Goal: Contribute content: Contribute content

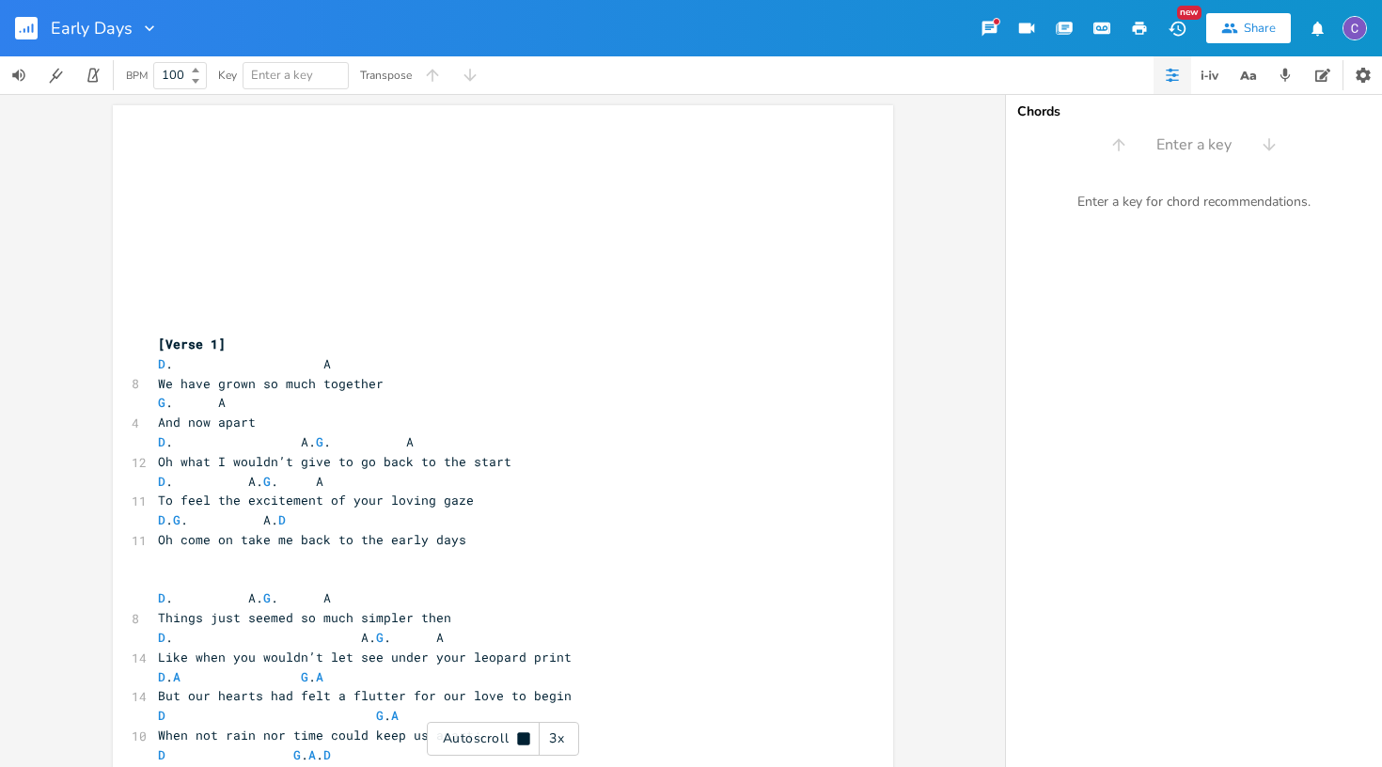
scroll to position [0, 1]
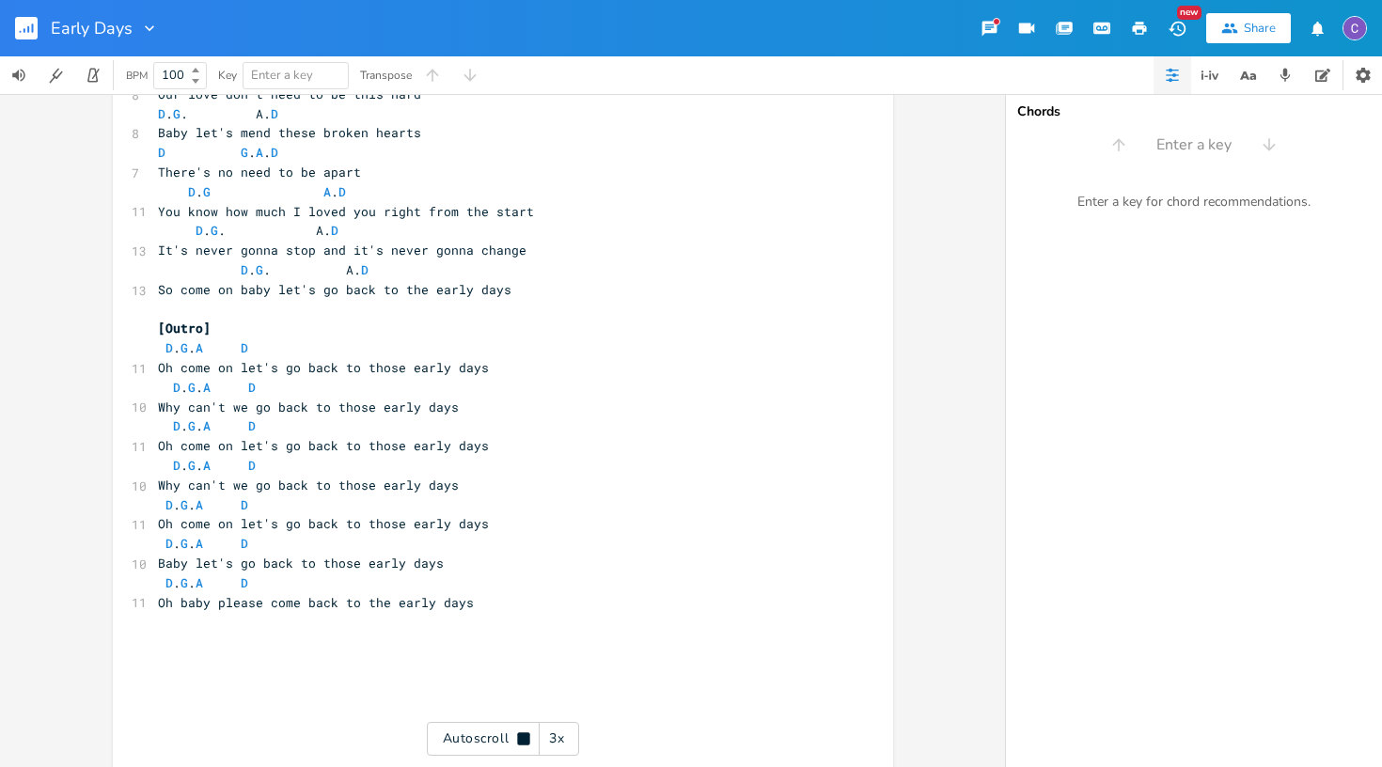
click at [35, 35] on rect "button" at bounding box center [26, 28] width 23 height 23
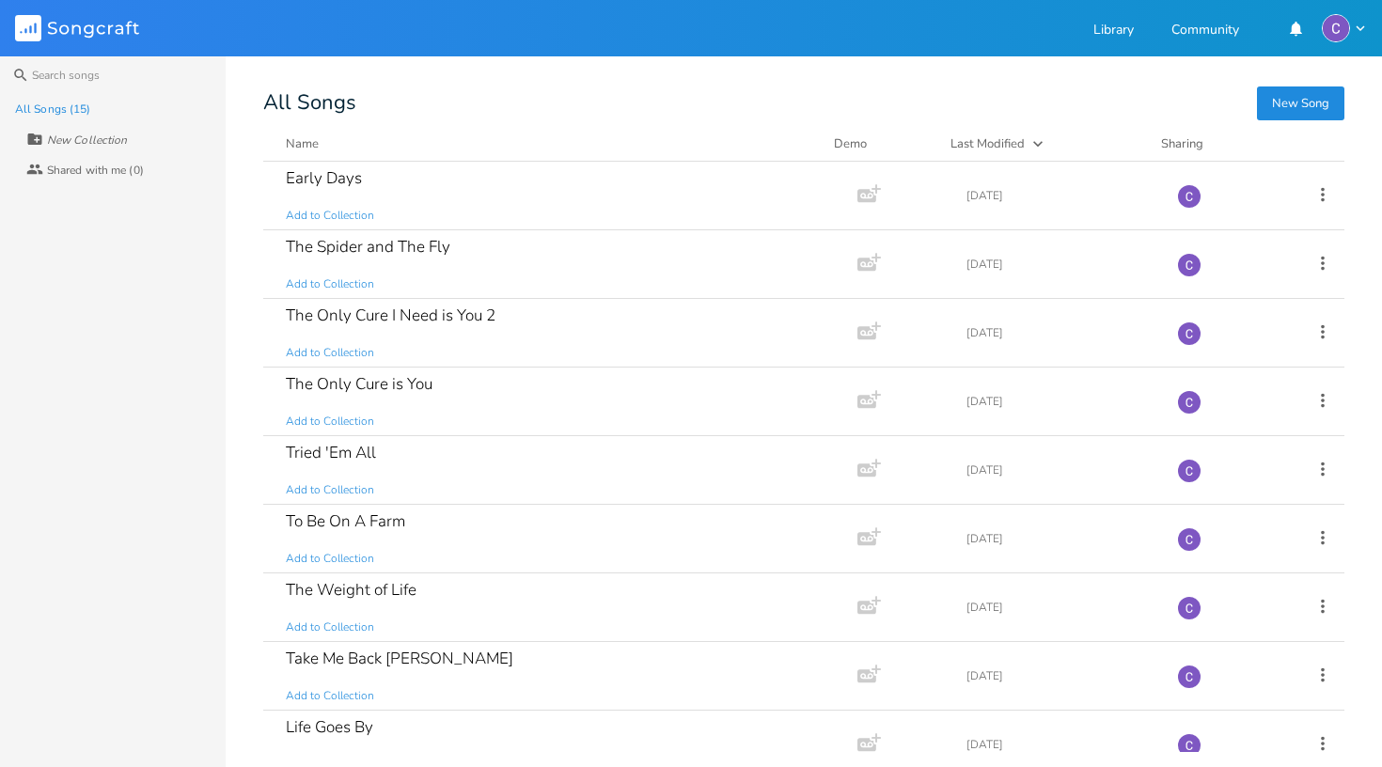
click at [1302, 106] on button "New Song" at bounding box center [1300, 104] width 87 height 34
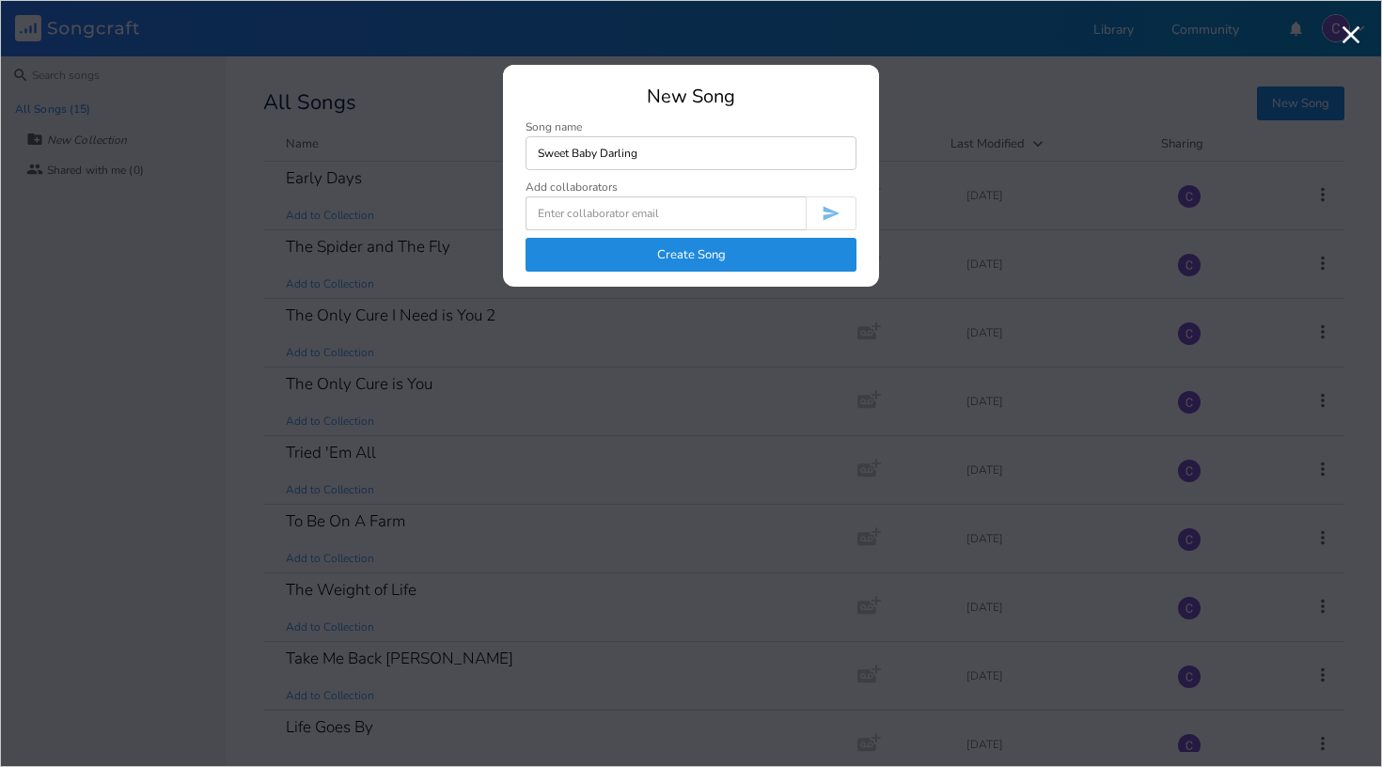
type input "Sweet Baby Darling"
click at [687, 261] on button "Create Song" at bounding box center [691, 255] width 331 height 34
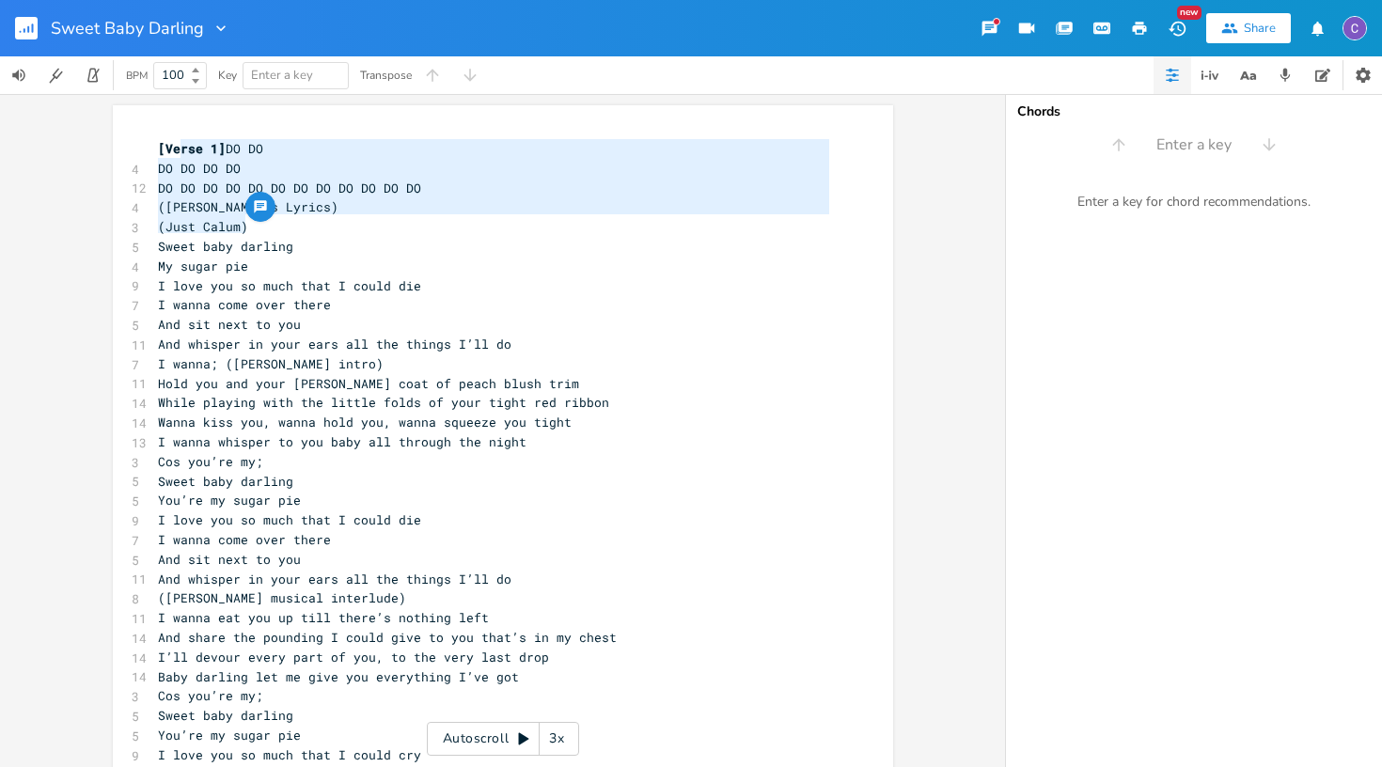
type textarea "DO DO DO DO DO DO DO DO DO DO DO DO DO DO DO DO DO DO (Adam’s Lyrics) (Just Cal…"
drag, startPoint x: 259, startPoint y: 224, endPoint x: 221, endPoint y: 148, distance: 85.0
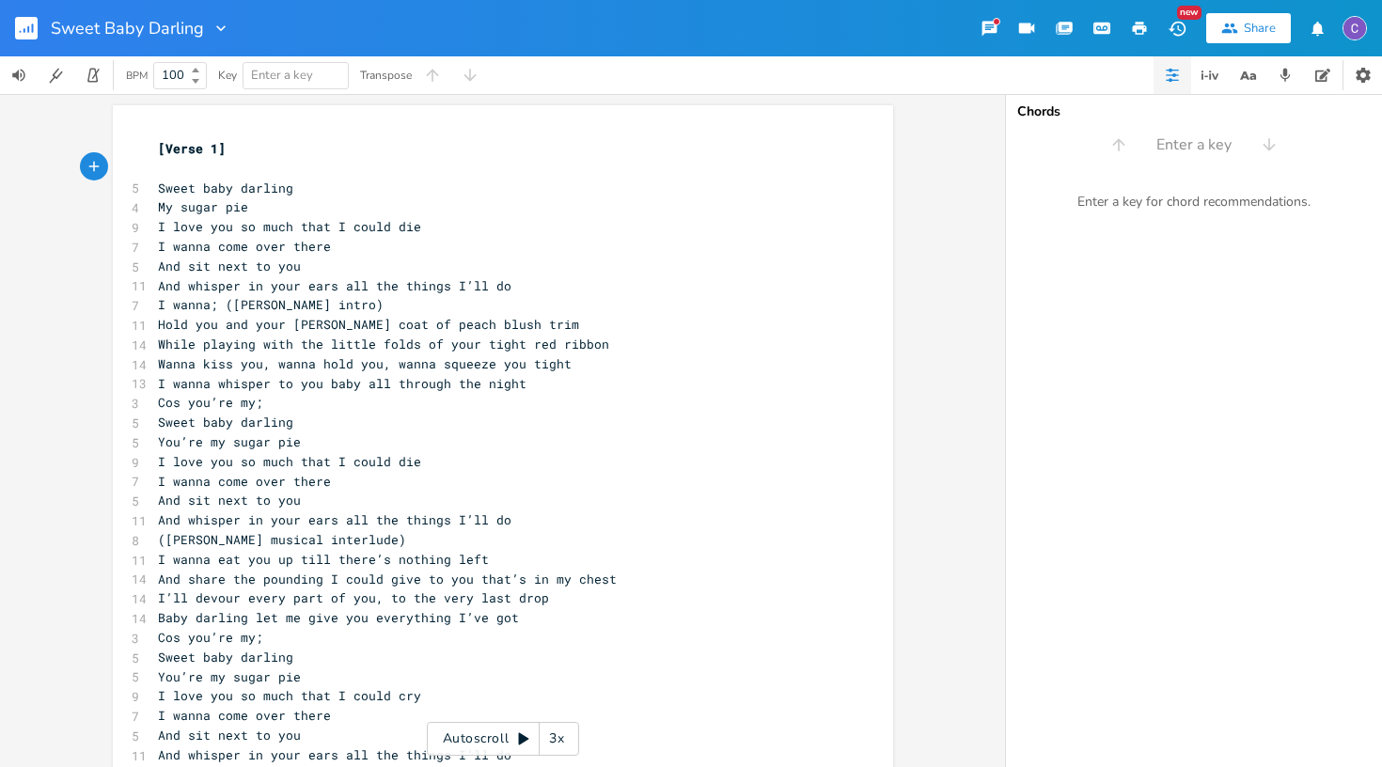
click at [158, 187] on span "Sweet baby darling" at bounding box center [225, 188] width 135 height 17
type textarea "YOou"
type textarea "ou're my"
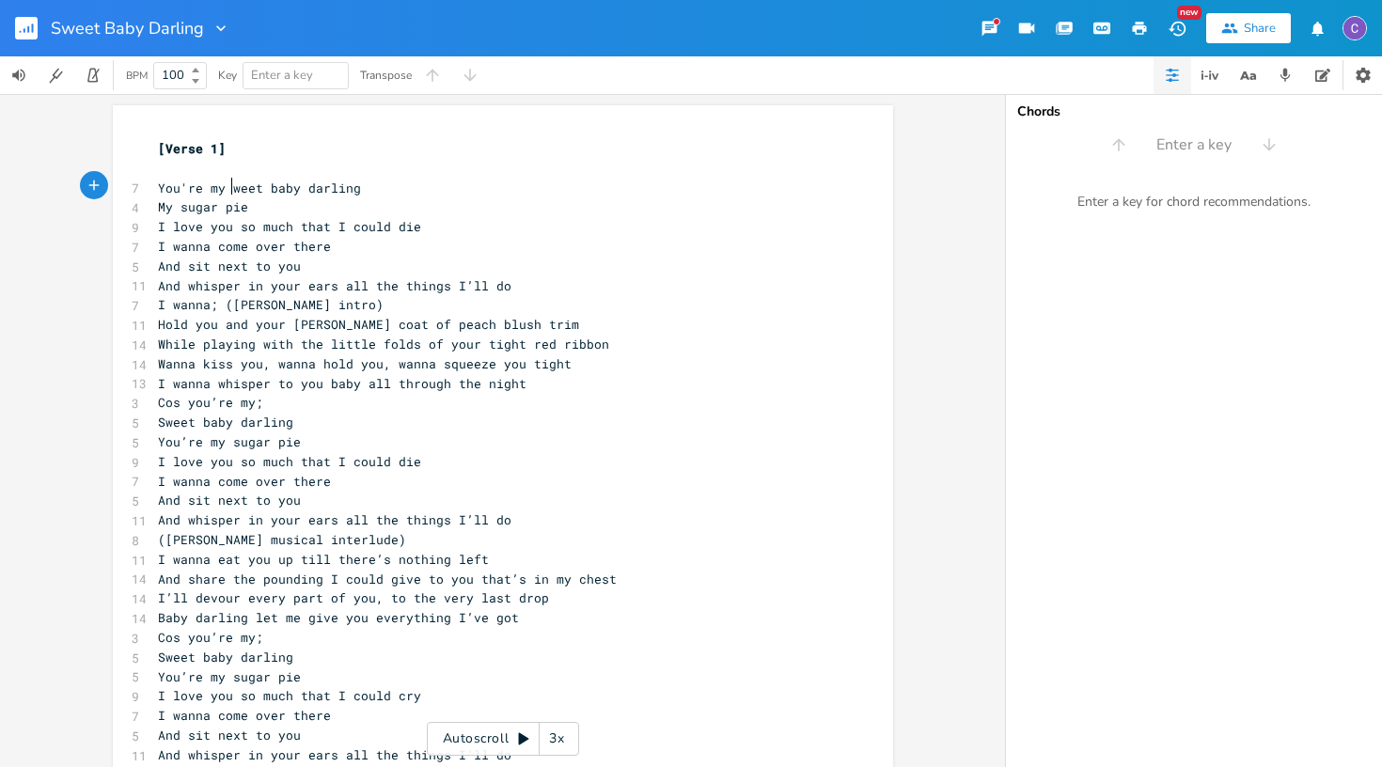
type textarea "s"
click at [154, 208] on pre "My sugar pie" at bounding box center [493, 207] width 679 height 20
type textarea "You're m"
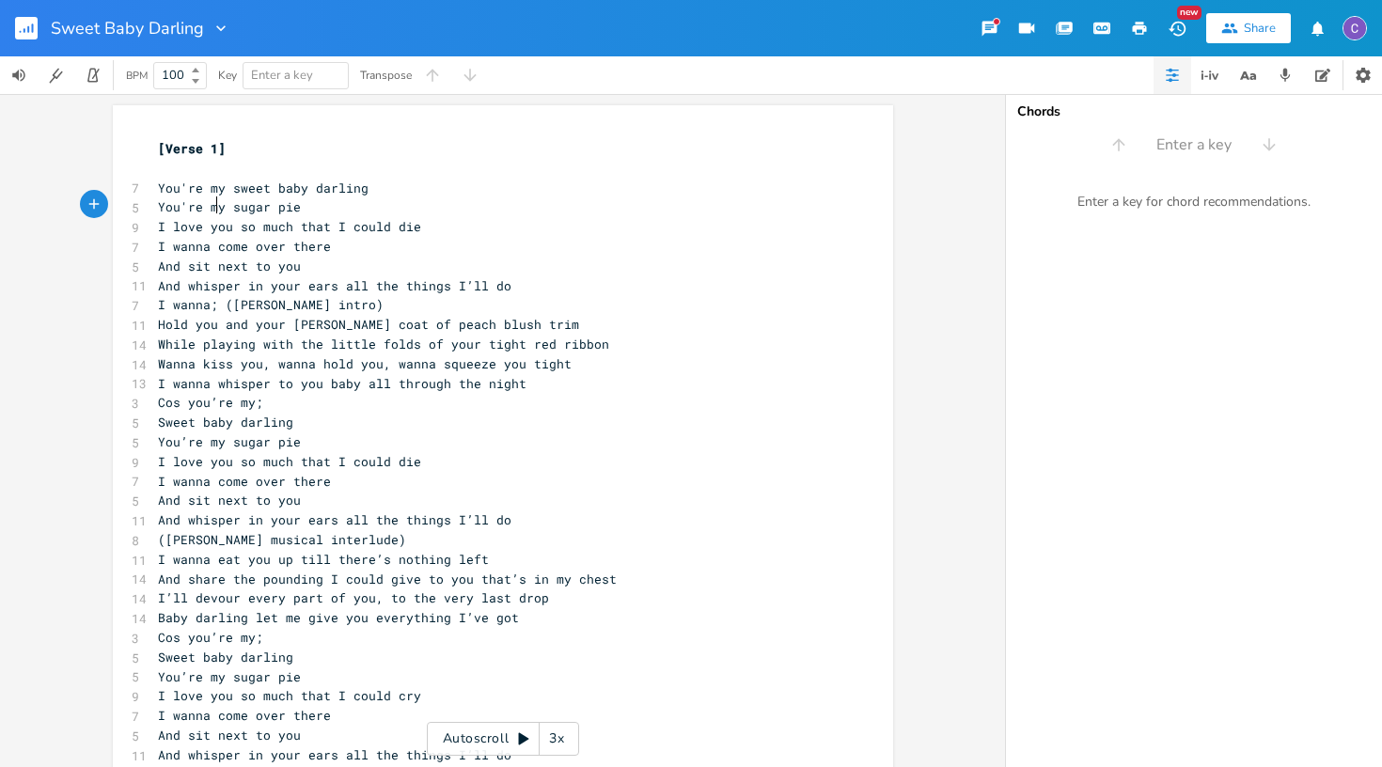
click at [534, 280] on pre "And whisper in your ears all the things I’ll do" at bounding box center [493, 286] width 679 height 20
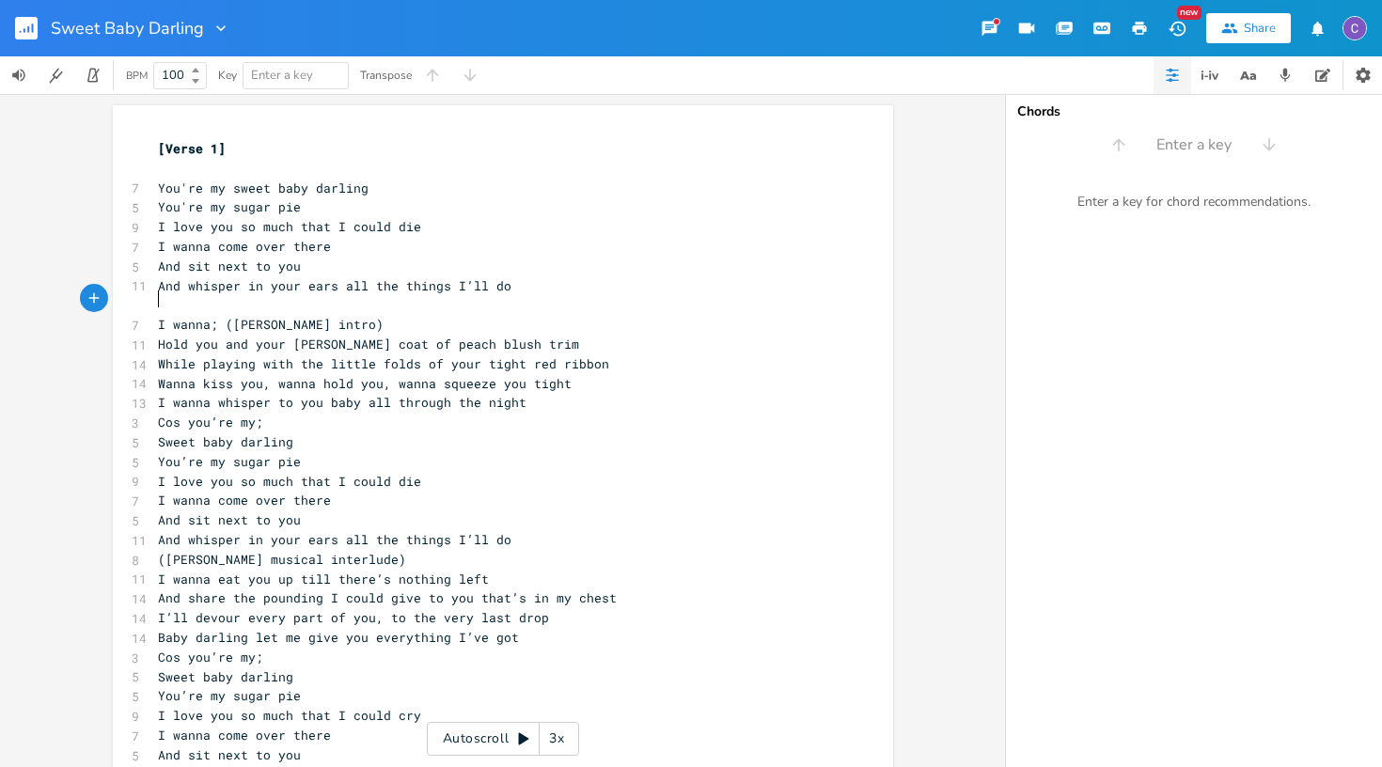
click at [327, 284] on span "And whisper in your ears all the things I’ll do" at bounding box center [335, 285] width 354 height 17
drag, startPoint x: 466, startPoint y: 280, endPoint x: 435, endPoint y: 280, distance: 31.0
click at [435, 280] on span "And whisper in your ear all the things I’ll do" at bounding box center [331, 285] width 346 height 17
type textarea "we could"
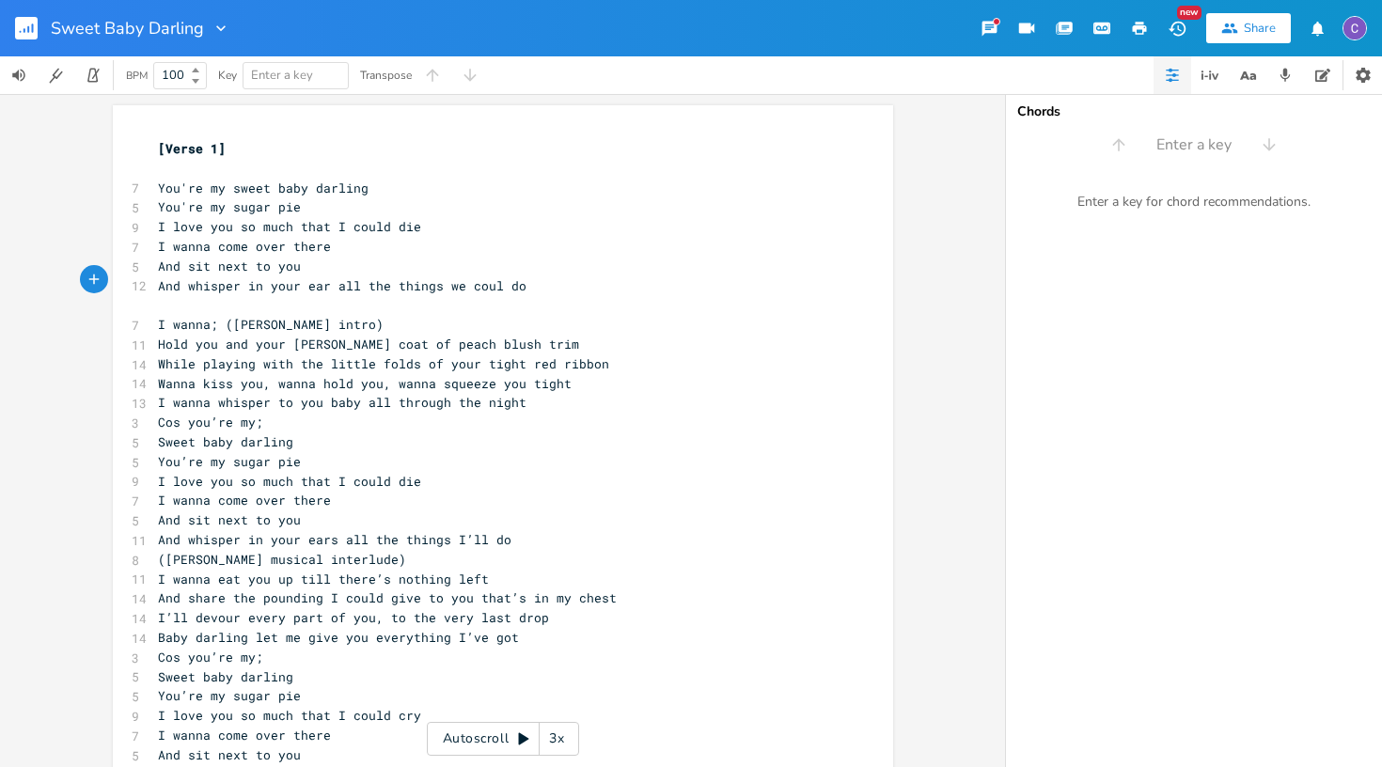
scroll to position [0, 42]
type textarea "(Adam intro)"
drag, startPoint x: 313, startPoint y: 320, endPoint x: 219, endPoint y: 323, distance: 94.1
click at [219, 323] on pre "I wanna; (Adam intro)" at bounding box center [493, 325] width 679 height 20
click at [538, 397] on pre "I wanna whisper to you baby all through the night" at bounding box center [493, 403] width 679 height 20
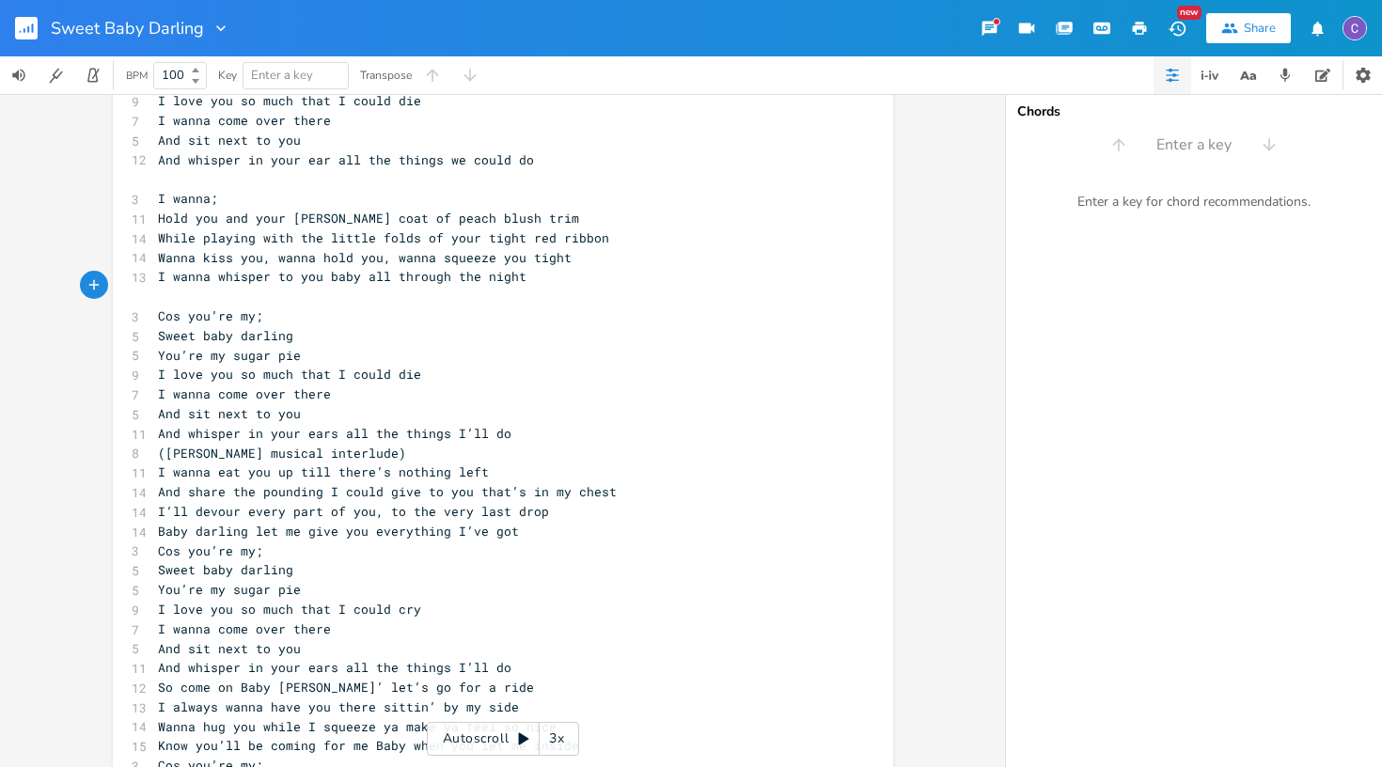
scroll to position [127, 0]
click at [539, 423] on pre "And whisper in your ears all the things I’ll do" at bounding box center [493, 433] width 679 height 20
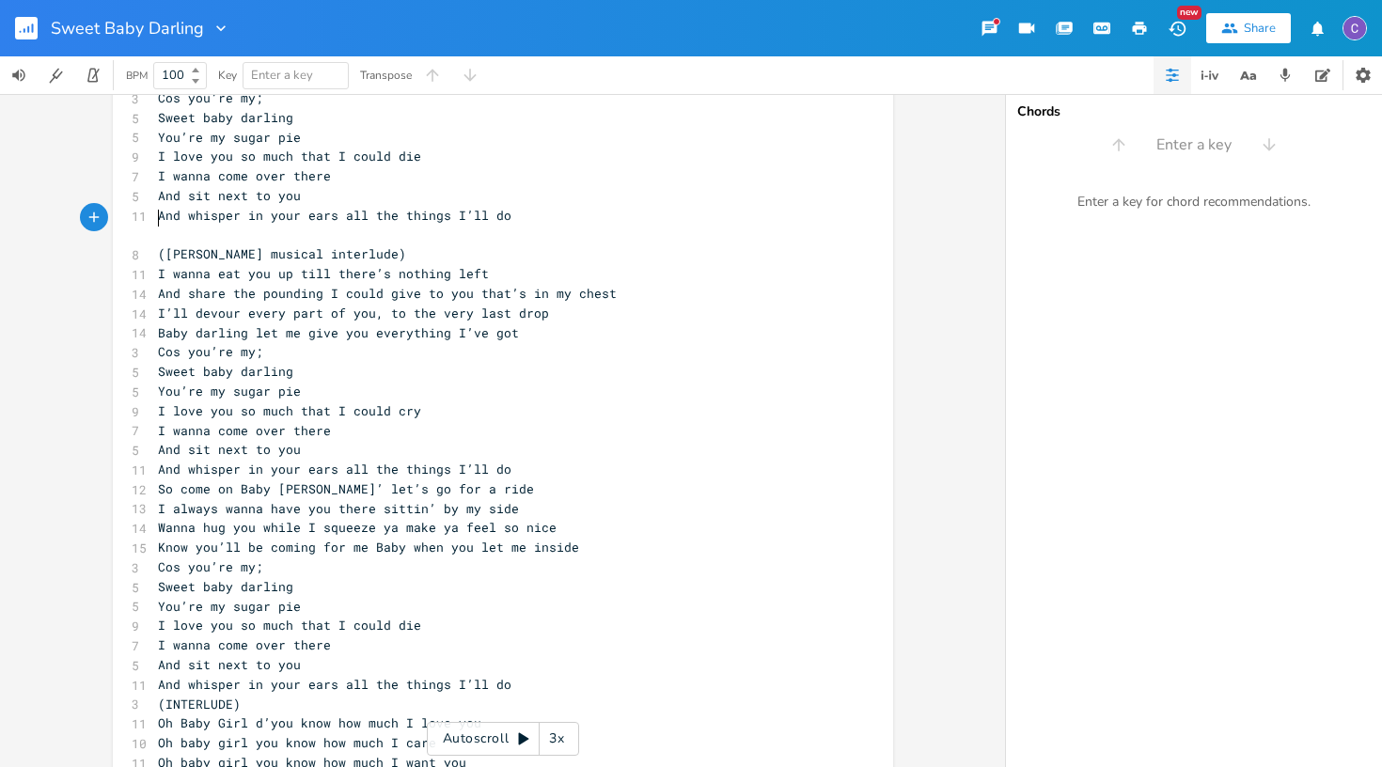
scroll to position [346, 0]
click at [562, 322] on pre "Baby darling let me give you everything I’ve got" at bounding box center [493, 332] width 679 height 20
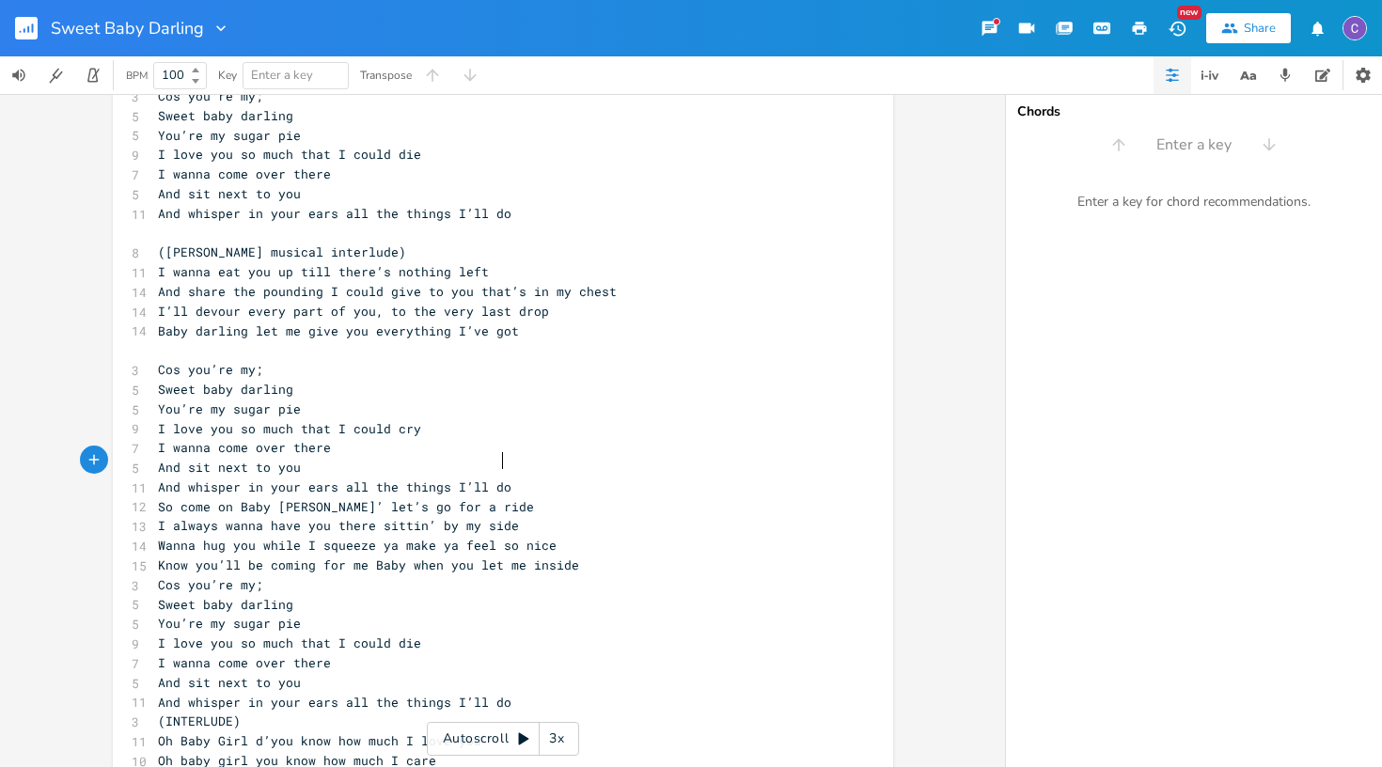
click at [505, 478] on pre "And whisper in your ears all the things I’ll do" at bounding box center [493, 488] width 679 height 20
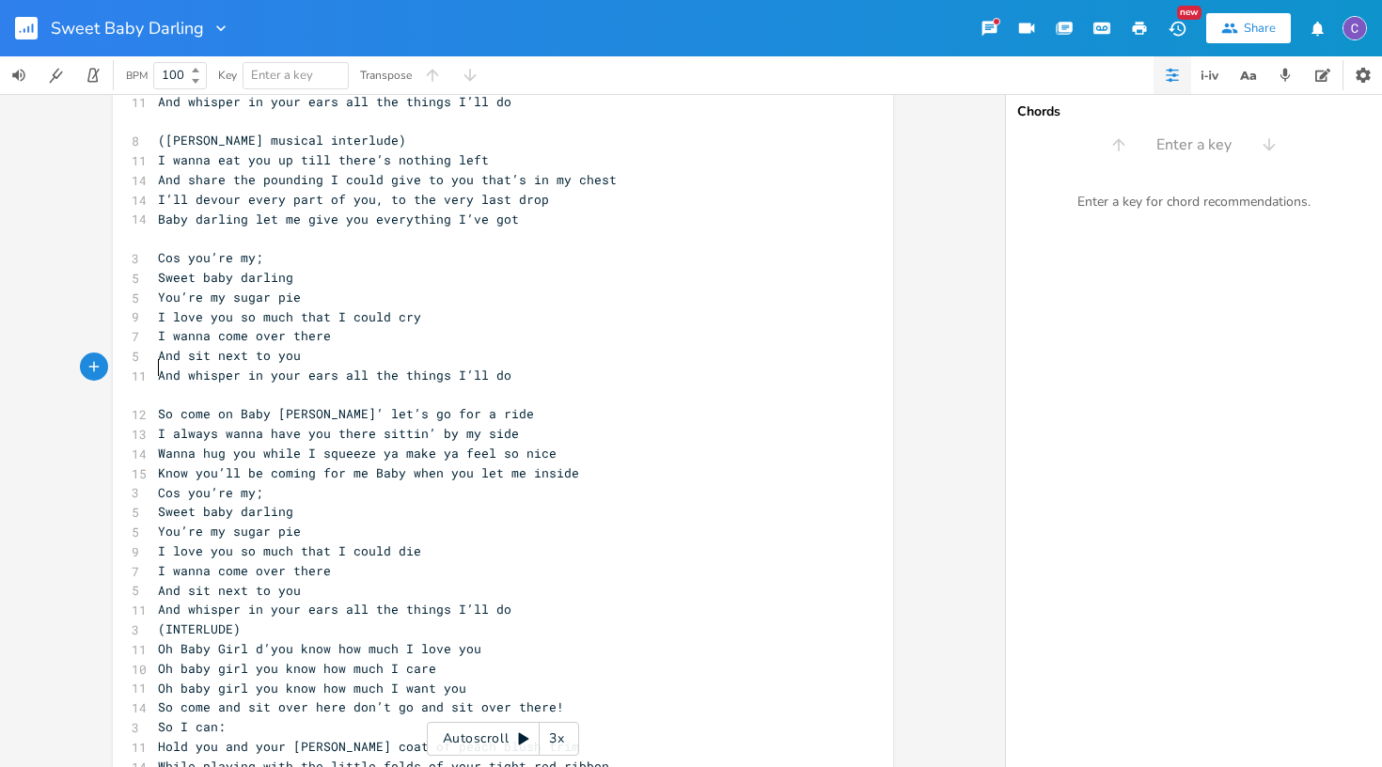
scroll to position [470, 0]
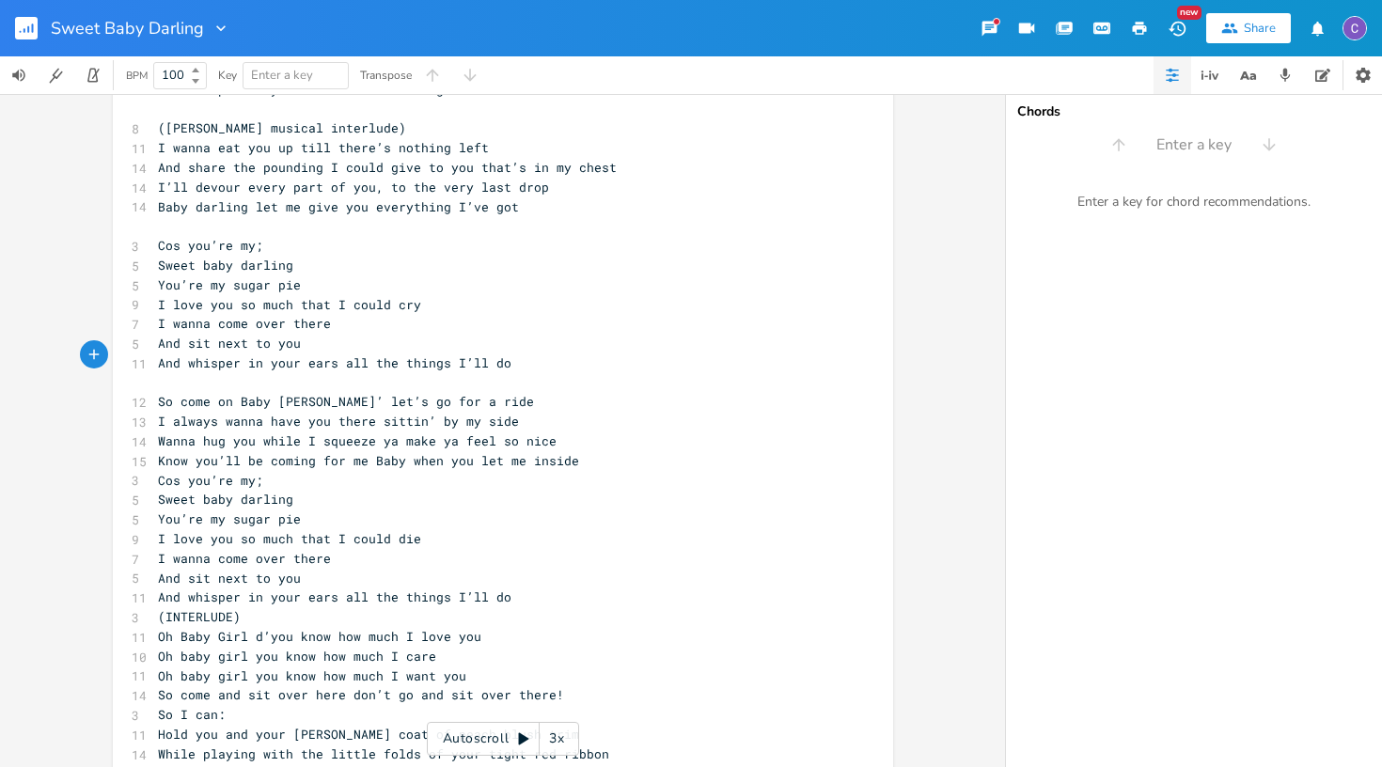
click at [579, 451] on pre "Know you’ll be coming for me Baby when you let me inside" at bounding box center [493, 461] width 679 height 20
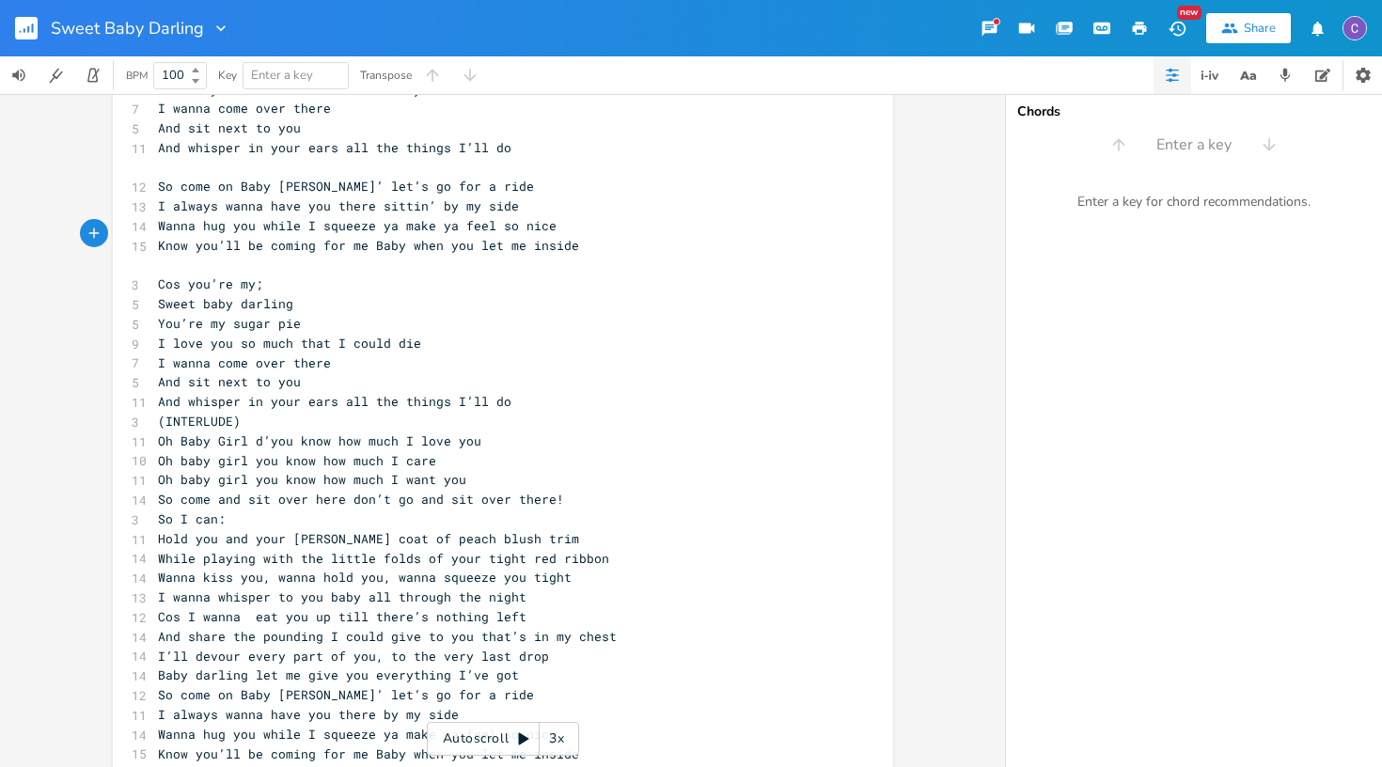
scroll to position [700, 0]
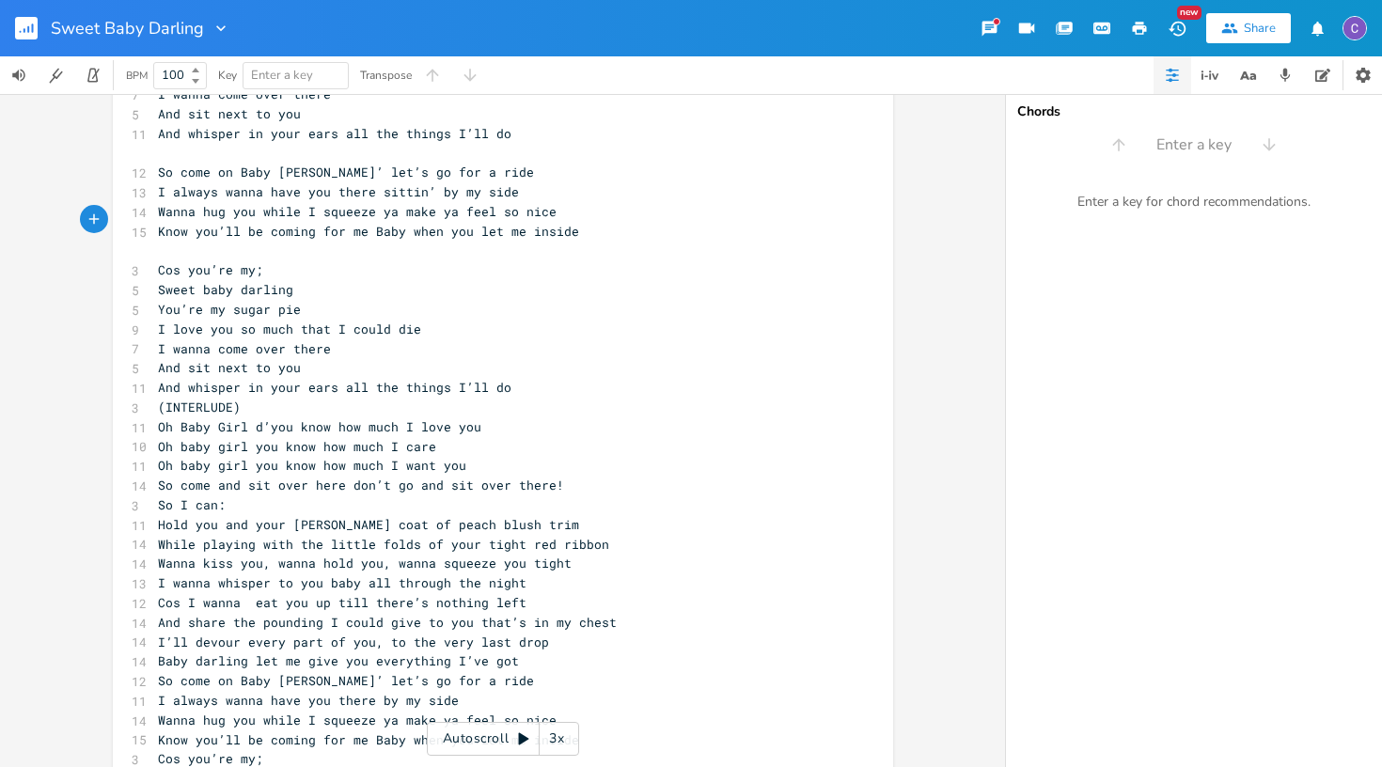
click at [567, 378] on pre "And whisper in your ears all the things I’ll do" at bounding box center [493, 388] width 679 height 20
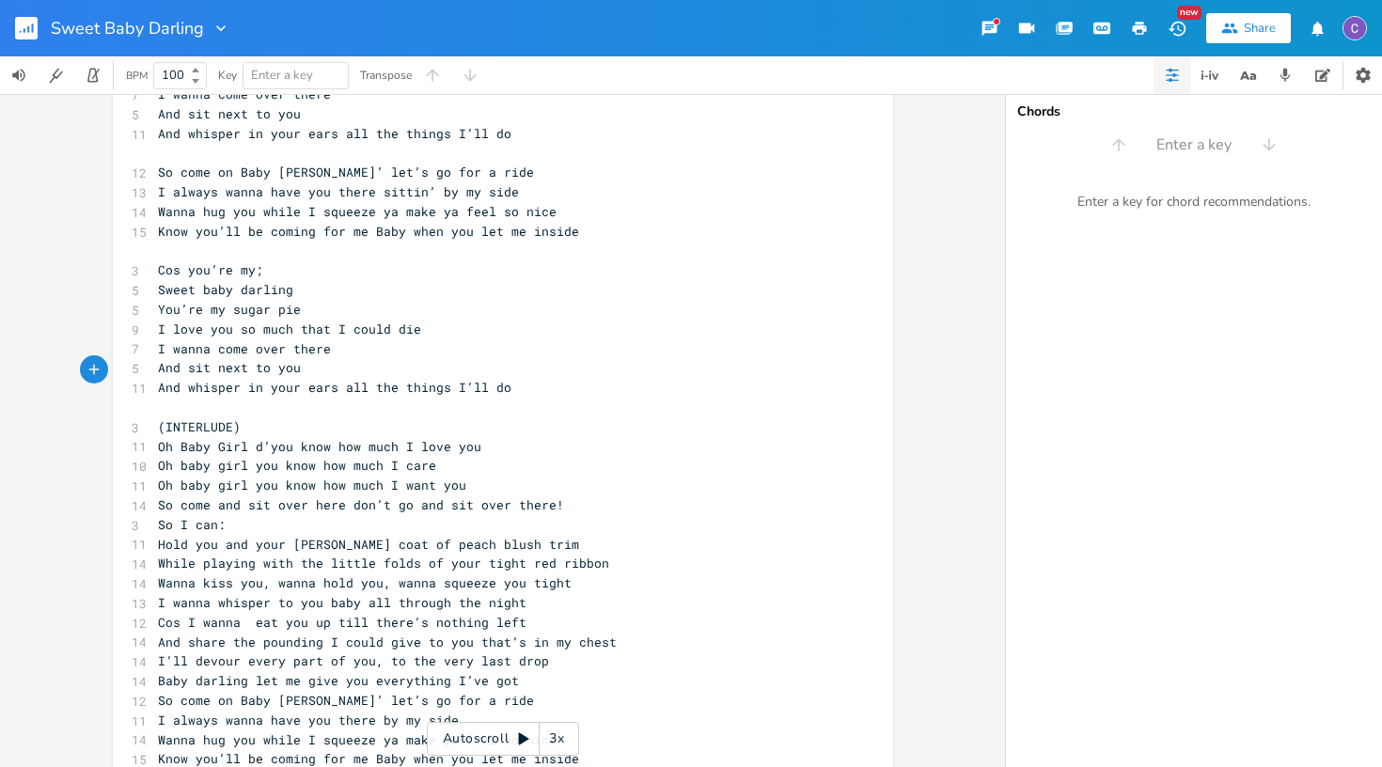
scroll to position [708, 0]
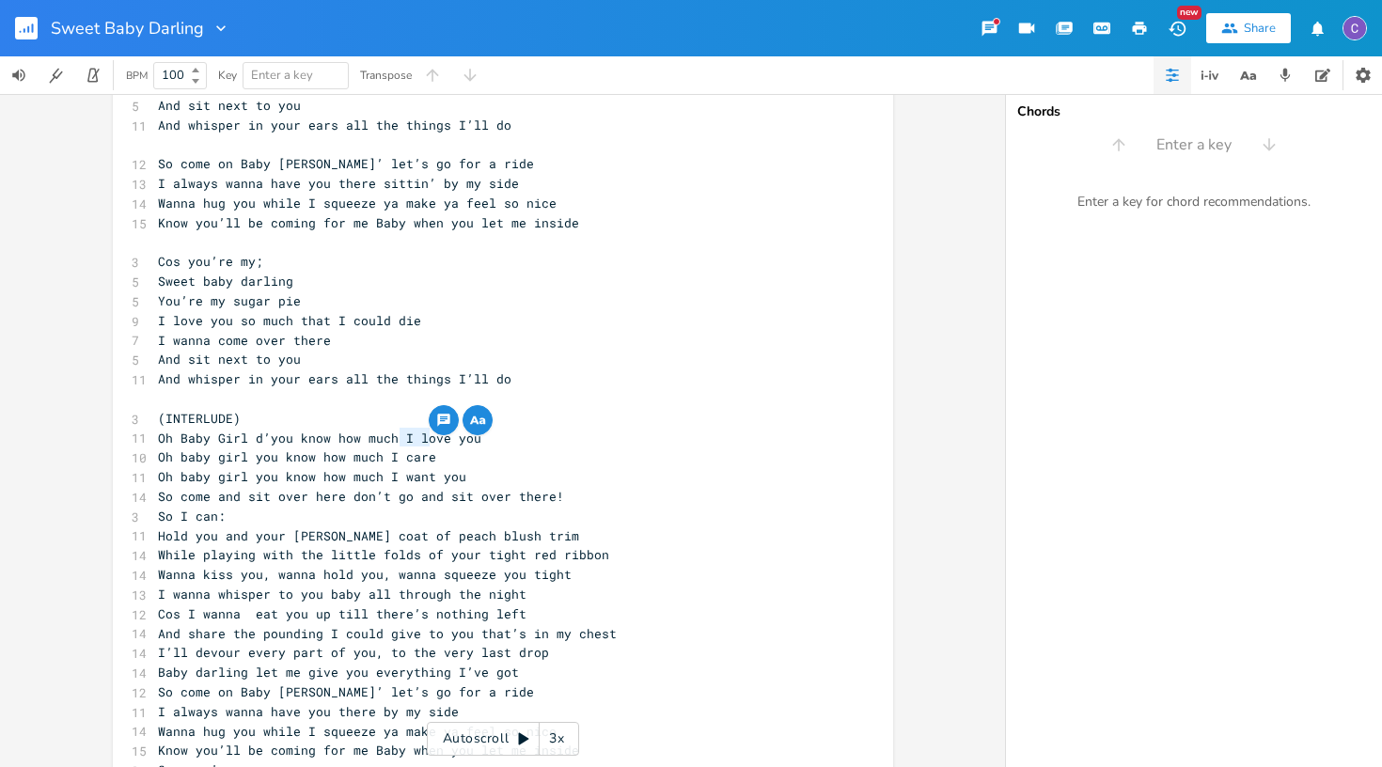
drag, startPoint x: 421, startPoint y: 438, endPoint x: 393, endPoint y: 438, distance: 28.2
click at [393, 468] on span "Oh baby girl you know how much I want you" at bounding box center [312, 476] width 308 height 17
type textarea "need"
click at [569, 487] on pre "So come and sit over here don’t go and sit over there!" at bounding box center [493, 497] width 679 height 20
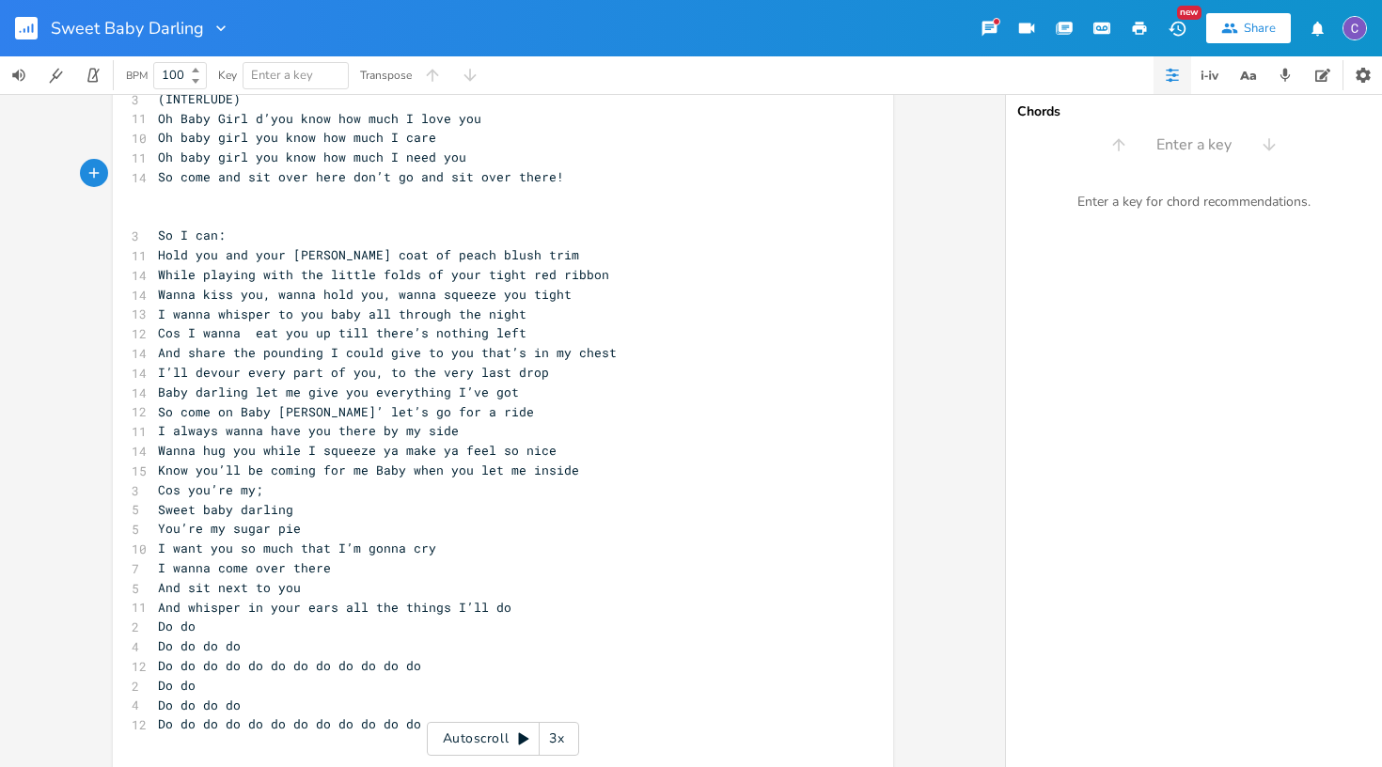
scroll to position [1027, 0]
